Goal: Task Accomplishment & Management: Manage account settings

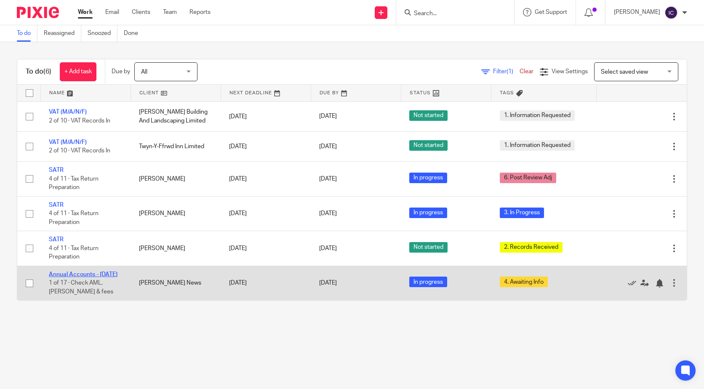
click at [63, 276] on link "Annual Accounts - [DATE]" at bounding box center [83, 275] width 69 height 6
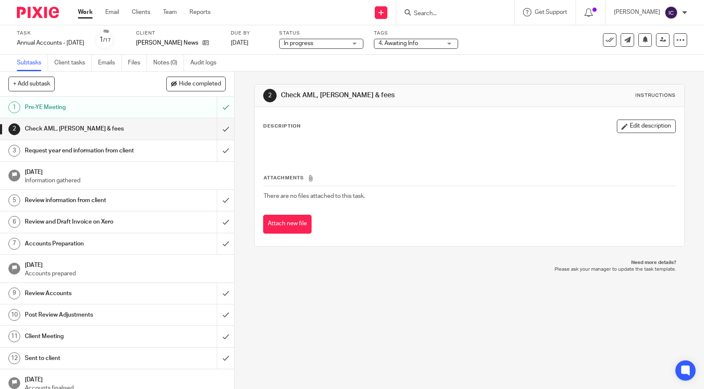
click at [605, 6] on div at bounding box center [590, 12] width 29 height 25
click at [593, 11] on icon at bounding box center [588, 12] width 8 height 8
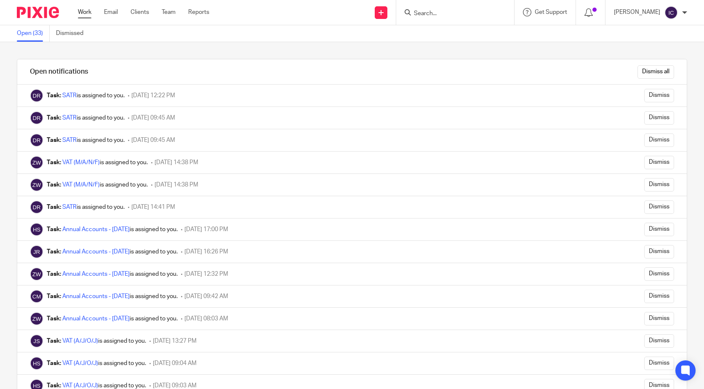
click at [89, 16] on link "Work" at bounding box center [84, 12] width 13 height 8
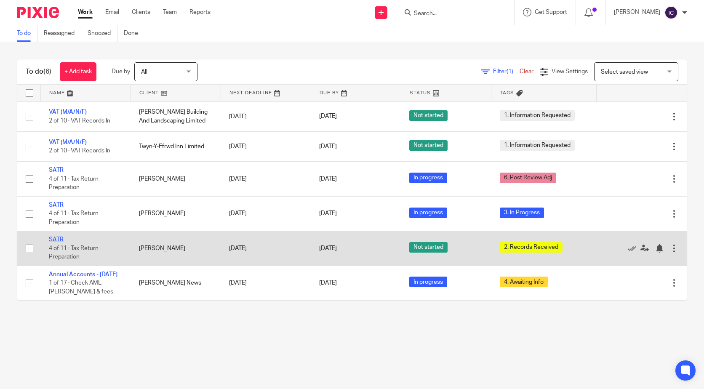
click at [56, 238] on link "SATR" at bounding box center [56, 240] width 15 height 6
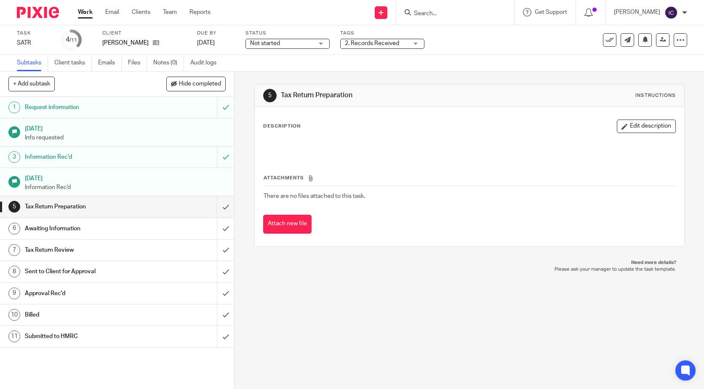
click at [289, 38] on div "Status Not started Not started Not started In progress 1" at bounding box center [287, 40] width 84 height 20
click at [289, 39] on span "Not started" at bounding box center [281, 43] width 63 height 9
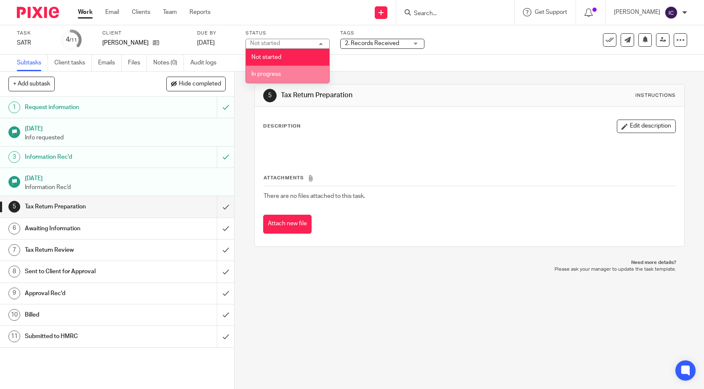
drag, startPoint x: 292, startPoint y: 69, endPoint x: 315, endPoint y: 63, distance: 23.2
click at [293, 69] on li "In progress" at bounding box center [287, 74] width 83 height 17
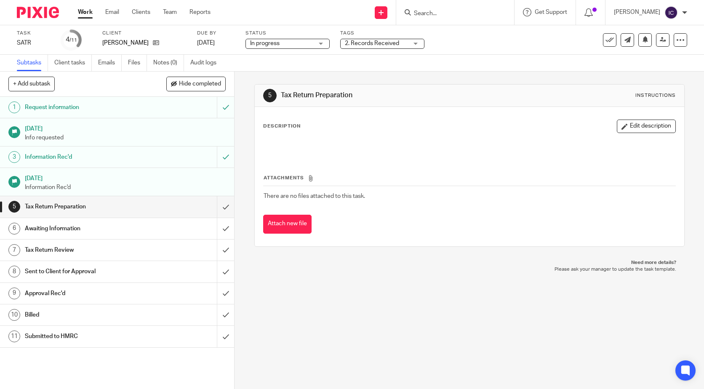
click at [368, 45] on span "2. Records Received" at bounding box center [372, 43] width 54 height 6
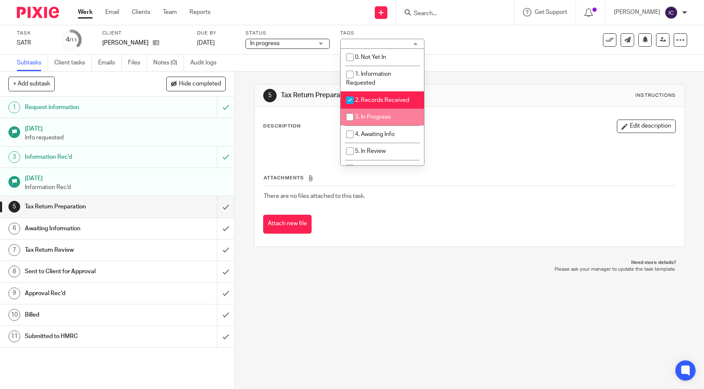
click at [348, 113] on input "checkbox" at bounding box center [350, 117] width 16 height 16
checkbox input "true"
click at [347, 93] on input "checkbox" at bounding box center [350, 100] width 16 height 16
checkbox input "false"
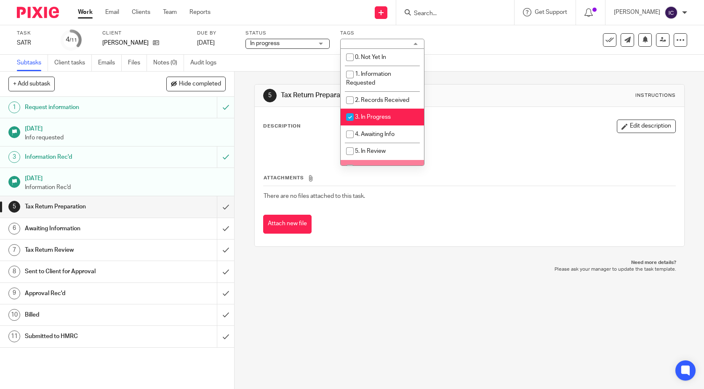
click at [533, 354] on div "5 Tax Return Preparation Instructions Description Edit description Attachments …" at bounding box center [469, 230] width 469 height 317
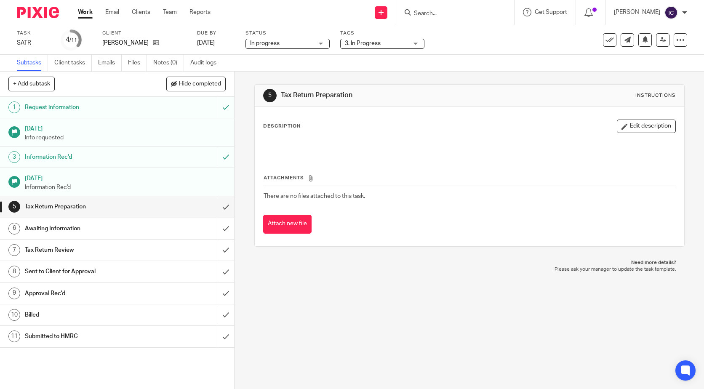
click at [91, 16] on link "Work" at bounding box center [85, 12] width 15 height 8
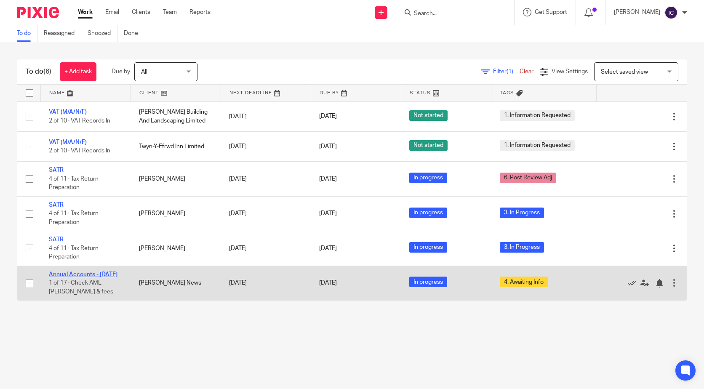
click at [83, 273] on link "Annual Accounts - [DATE]" at bounding box center [83, 275] width 69 height 6
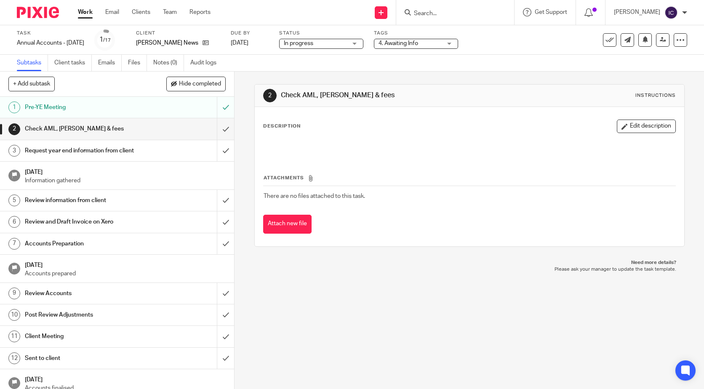
click at [387, 44] on div "Task Annual Accounts - [DATE] Save Annual Accounts - [DATE] 1 /17 Client [PERSO…" at bounding box center [296, 40] width 559 height 20
click at [399, 41] on span "4. Awaiting Info" at bounding box center [399, 43] width 40 height 6
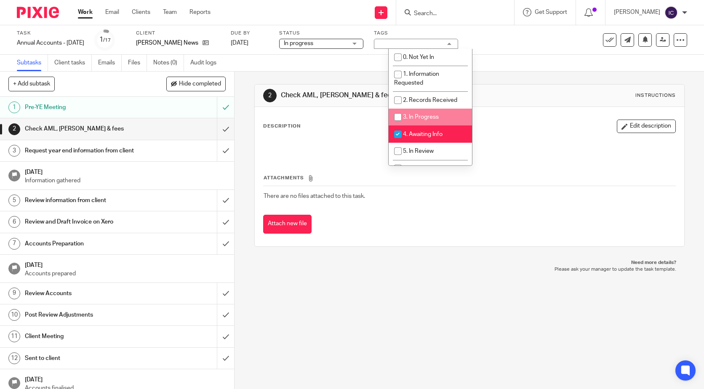
click at [397, 115] on input "checkbox" at bounding box center [398, 117] width 16 height 16
checkbox input "true"
click at [396, 134] on input "checkbox" at bounding box center [398, 134] width 16 height 16
checkbox input "false"
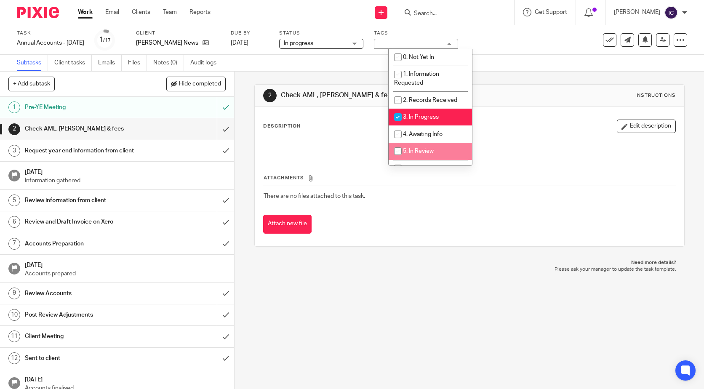
click at [401, 239] on div "Description Edit description Attachments There are no files attached to this ta…" at bounding box center [469, 176] width 429 height 139
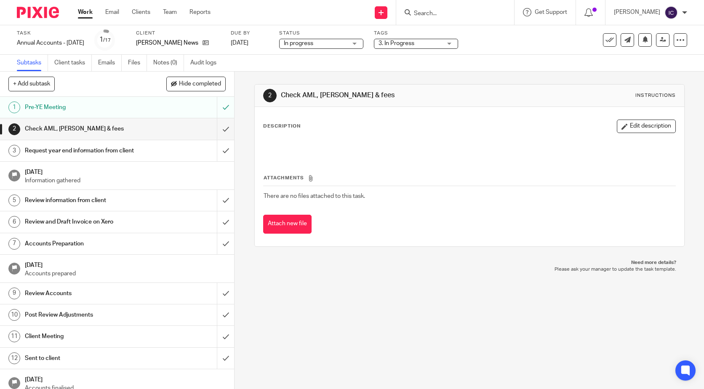
click at [86, 8] on link "Work" at bounding box center [85, 12] width 15 height 8
